Goal: Check status: Check status

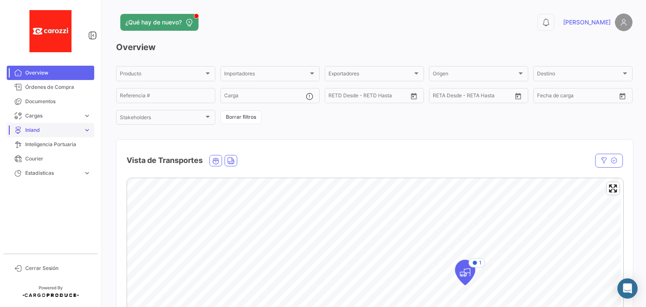
click at [34, 130] on span "Inland" at bounding box center [52, 130] width 55 height 8
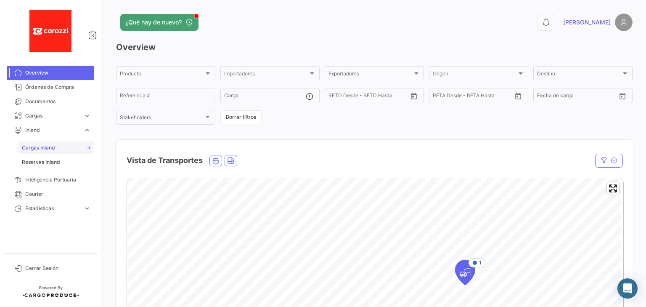
click at [43, 147] on span "Cargas Inland" at bounding box center [38, 148] width 33 height 8
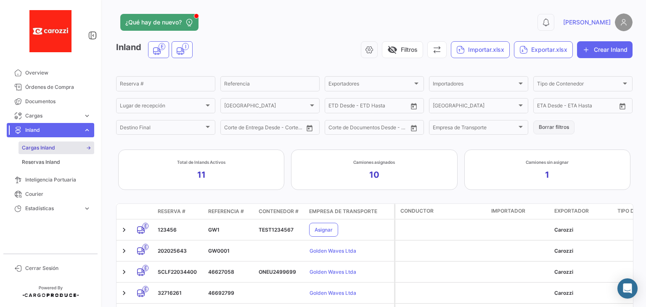
click at [558, 129] on button "Borrar filtros" at bounding box center [553, 127] width 41 height 14
click at [185, 50] on icon "InlandImporter" at bounding box center [180, 51] width 8 height 18
click at [502, 126] on div "Empresa de Transporte" at bounding box center [475, 129] width 84 height 6
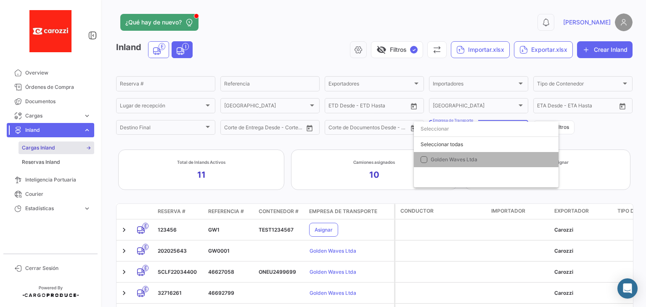
click at [420, 161] on mat-option "Golden Waves Ltda" at bounding box center [486, 159] width 145 height 15
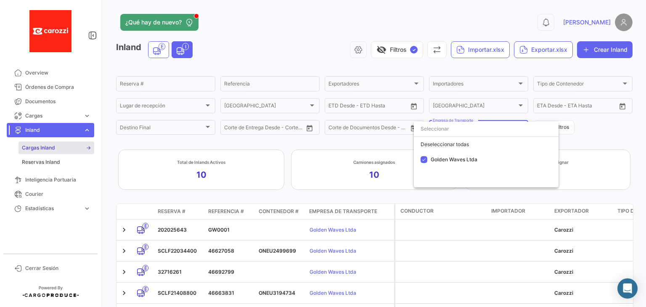
click at [274, 143] on div at bounding box center [323, 153] width 646 height 307
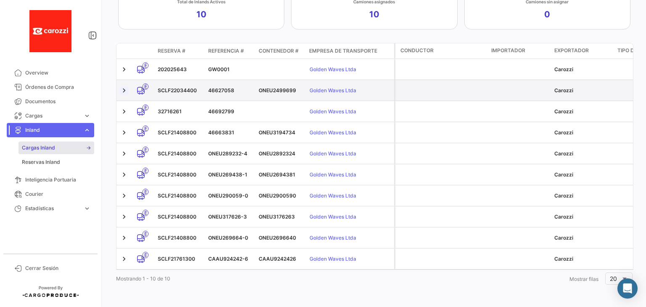
click at [124, 86] on link at bounding box center [124, 90] width 8 height 8
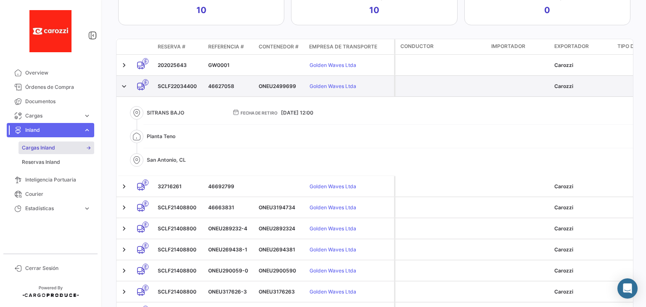
click at [330, 85] on button "Golden Waves Ltda" at bounding box center [333, 86] width 48 height 14
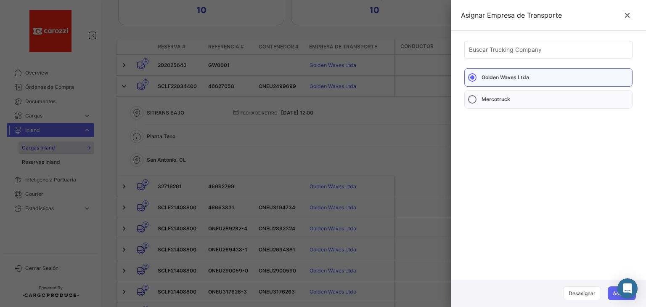
click at [377, 139] on div at bounding box center [323, 153] width 646 height 307
click at [629, 16] on icon at bounding box center [627, 15] width 8 height 8
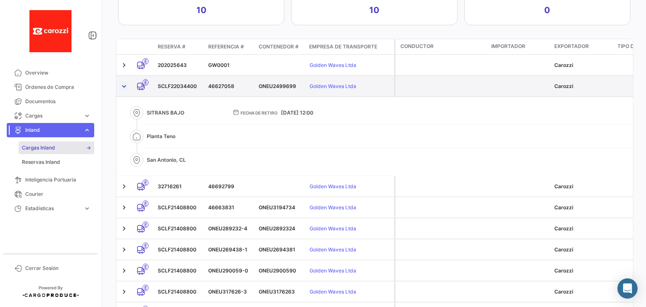
click at [124, 83] on link at bounding box center [124, 86] width 8 height 8
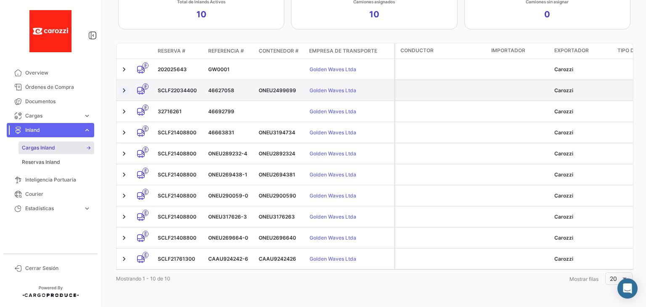
click at [124, 86] on link at bounding box center [124, 90] width 8 height 8
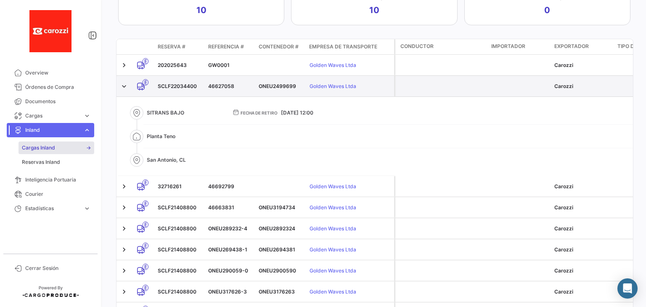
click at [335, 87] on button "Golden Waves Ltda" at bounding box center [333, 86] width 48 height 14
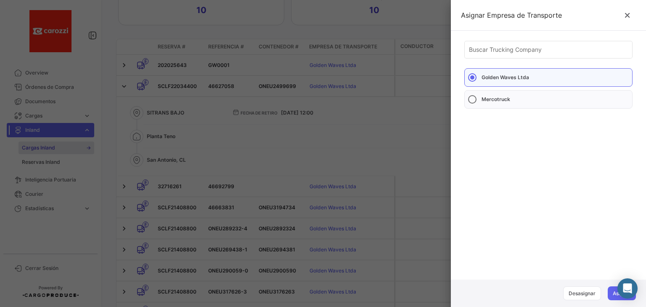
drag, startPoint x: 362, startPoint y: 126, endPoint x: 329, endPoint y: 118, distance: 33.9
click at [358, 127] on div at bounding box center [323, 153] width 646 height 307
drag, startPoint x: 212, startPoint y: 86, endPoint x: 265, endPoint y: 87, distance: 52.6
click at [215, 87] on div at bounding box center [323, 153] width 646 height 307
click at [624, 19] on icon at bounding box center [627, 15] width 8 height 8
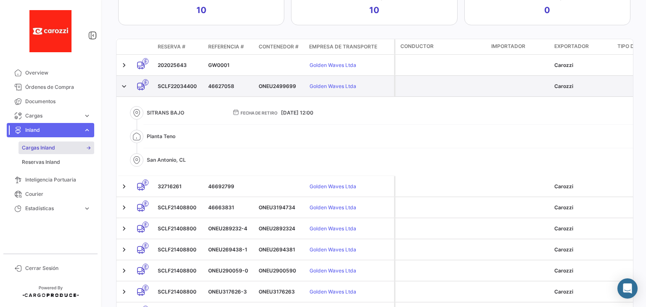
click at [187, 83] on div "SCLF22034400" at bounding box center [180, 86] width 44 height 8
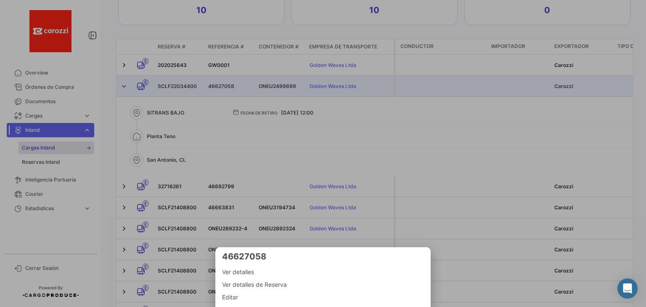
click at [180, 85] on div at bounding box center [323, 153] width 646 height 307
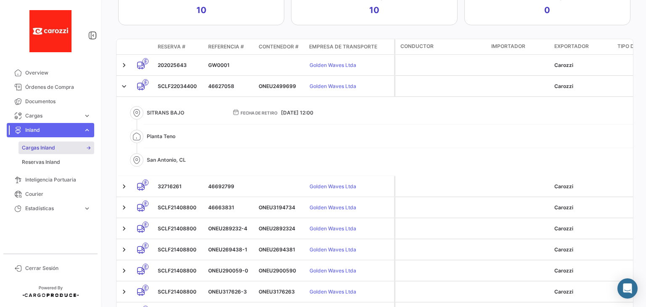
click at [180, 85] on div "SCLF22034400" at bounding box center [180, 86] width 44 height 8
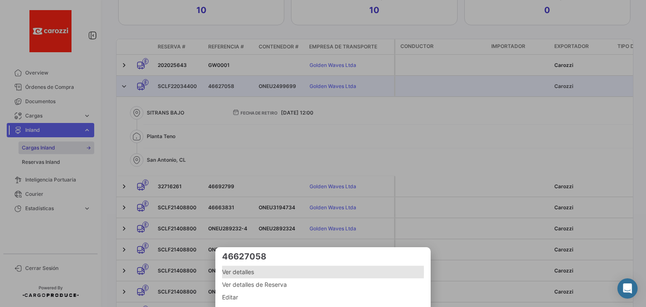
click at [238, 271] on span "Ver detalles" at bounding box center [323, 272] width 202 height 10
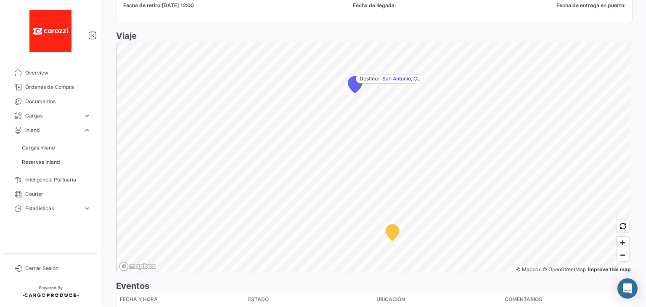
scroll to position [471, 0]
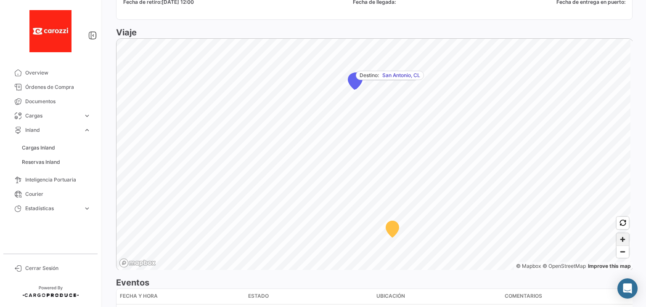
click at [621, 237] on span "Zoom in" at bounding box center [623, 239] width 12 height 12
click at [623, 235] on span "Zoom in" at bounding box center [623, 239] width 12 height 12
click at [622, 235] on span "Zoom in" at bounding box center [623, 239] width 12 height 12
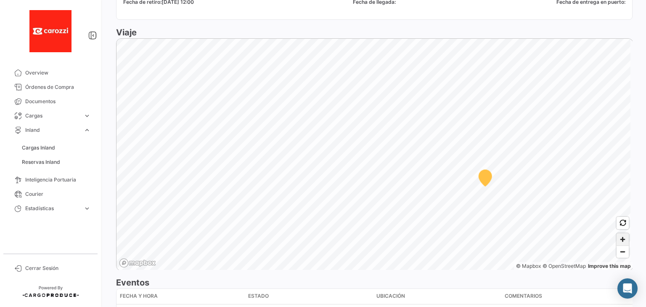
click at [622, 236] on span "Zoom in" at bounding box center [623, 239] width 12 height 12
drag, startPoint x: 622, startPoint y: 236, endPoint x: 616, endPoint y: 238, distance: 6.1
click at [621, 236] on span "Zoom in" at bounding box center [623, 239] width 12 height 12
click at [623, 240] on span "Zoom in" at bounding box center [623, 239] width 12 height 12
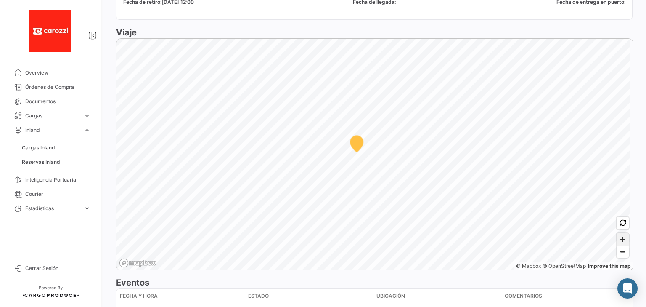
click at [623, 240] on span "Zoom in" at bounding box center [623, 239] width 12 height 12
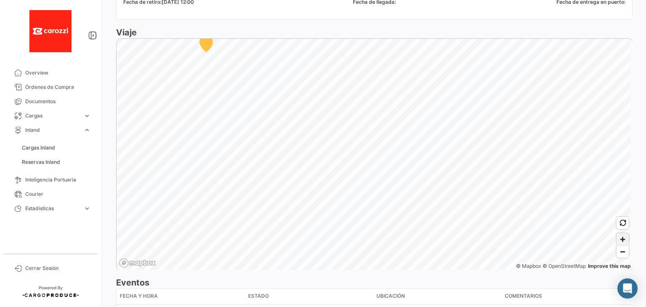
click at [621, 238] on span "Zoom in" at bounding box center [623, 239] width 12 height 12
click at [619, 237] on span "Zoom in" at bounding box center [623, 239] width 12 height 12
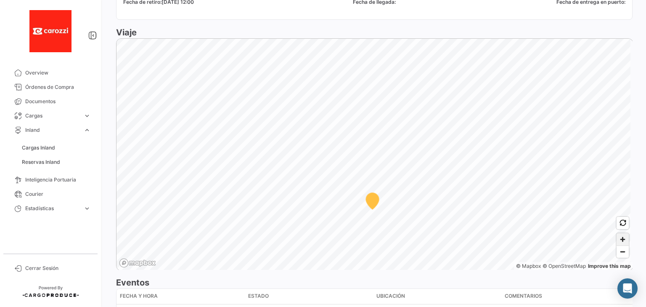
click at [619, 237] on span "Zoom in" at bounding box center [623, 239] width 12 height 12
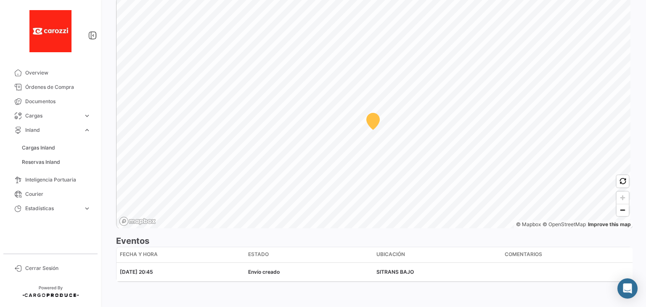
scroll to position [513, 0]
click at [617, 210] on span "Zoom out" at bounding box center [623, 210] width 12 height 12
click at [617, 211] on span "Zoom out" at bounding box center [623, 210] width 12 height 12
click at [617, 208] on span "Zoom out" at bounding box center [623, 210] width 12 height 12
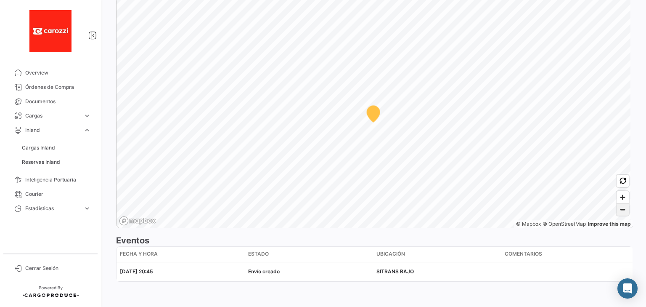
click at [617, 208] on span "Zoom out" at bounding box center [623, 210] width 12 height 12
